Goal: Task Accomplishment & Management: Use online tool/utility

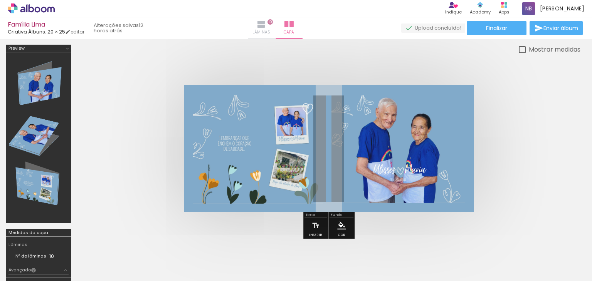
click at [266, 25] on iron-icon at bounding box center [260, 24] width 9 height 9
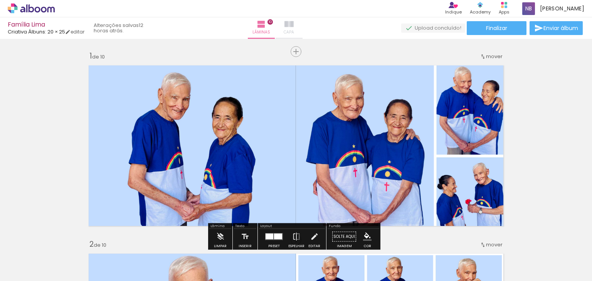
click at [293, 28] on iron-icon at bounding box center [288, 24] width 9 height 9
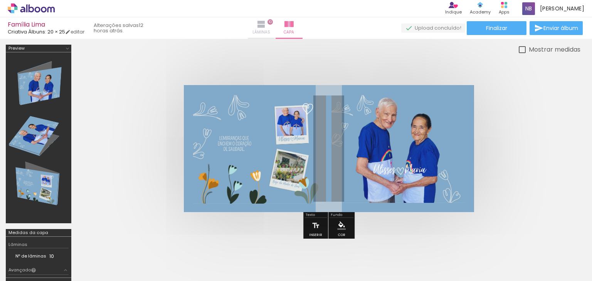
click at [266, 28] on iron-icon at bounding box center [260, 24] width 9 height 9
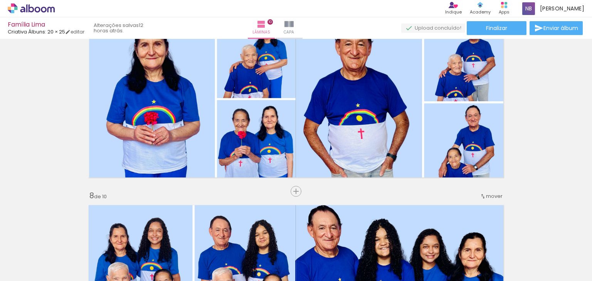
scroll to position [1135, 0]
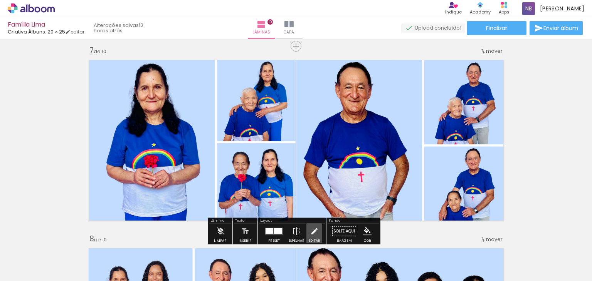
click at [311, 230] on iron-icon at bounding box center [314, 231] width 8 height 15
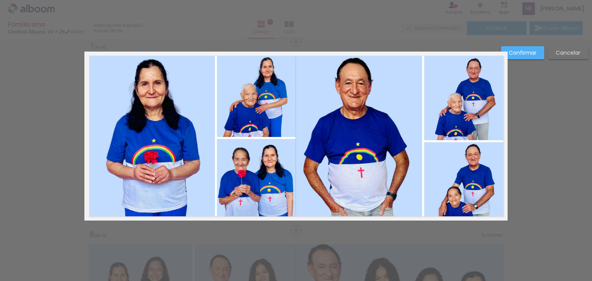
scroll to position [1140, 0]
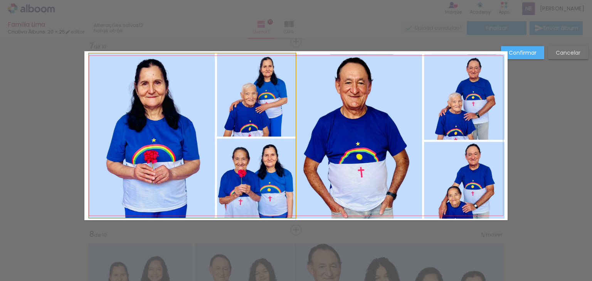
click at [99, 203] on quentale-photo at bounding box center [192, 136] width 206 height 164
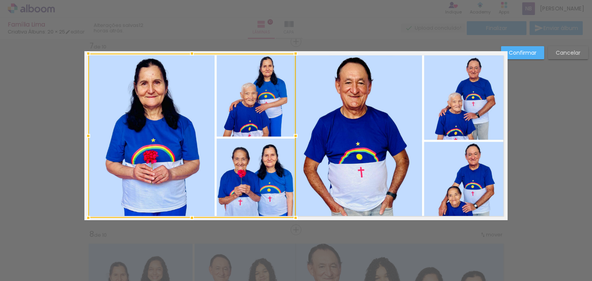
click at [86, 137] on div at bounding box center [87, 135] width 15 height 15
click at [0, 0] on slot "Confirmar" at bounding box center [0, 0] width 0 height 0
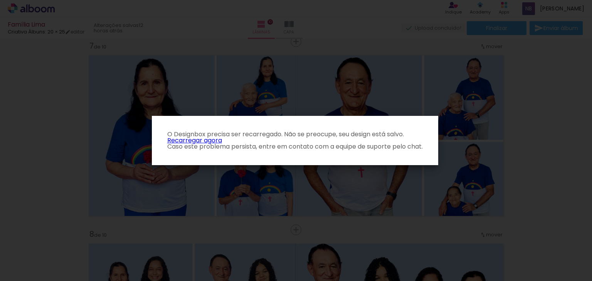
click at [564, 134] on iron-overlay-backdrop at bounding box center [296, 140] width 592 height 281
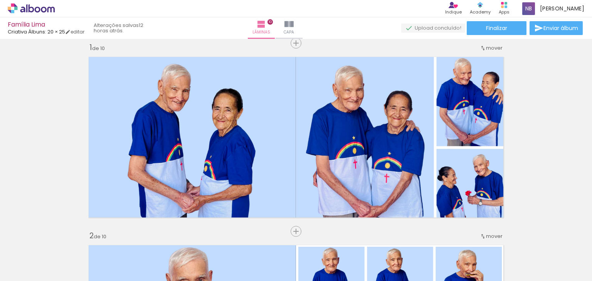
scroll to position [12, 0]
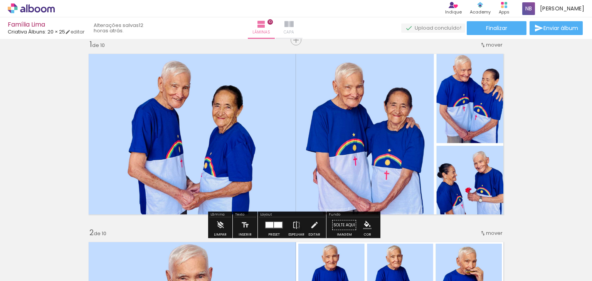
click at [300, 23] on paper-button "Capa" at bounding box center [288, 28] width 27 height 22
